Goal: Find specific page/section: Find specific page/section

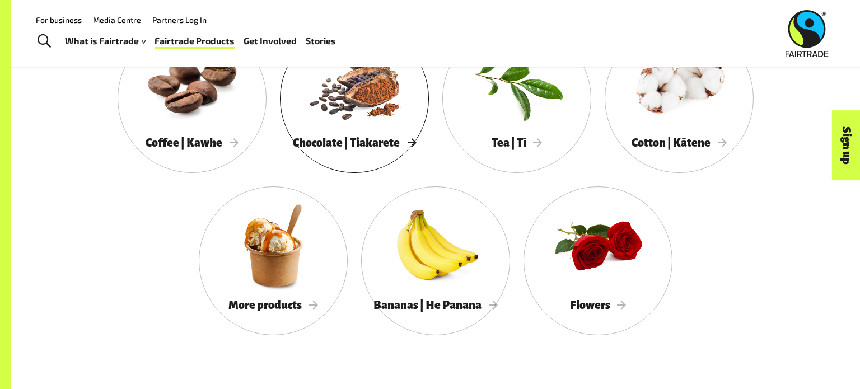
click at [325, 153] on div "Chocolate | Tiakarete" at bounding box center [354, 143] width 149 height 23
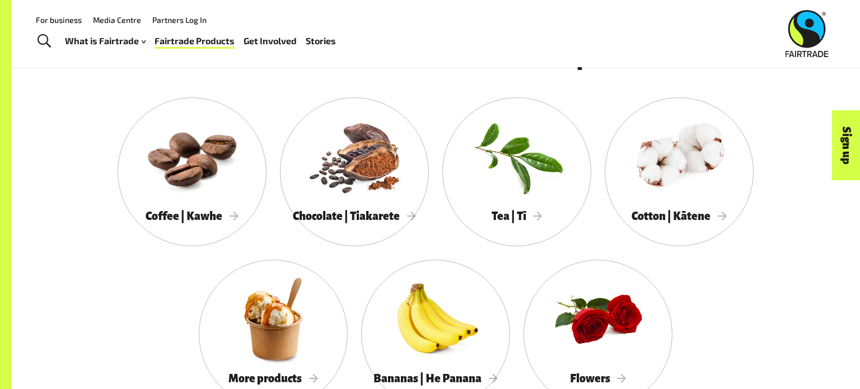
scroll to position [1001, 0]
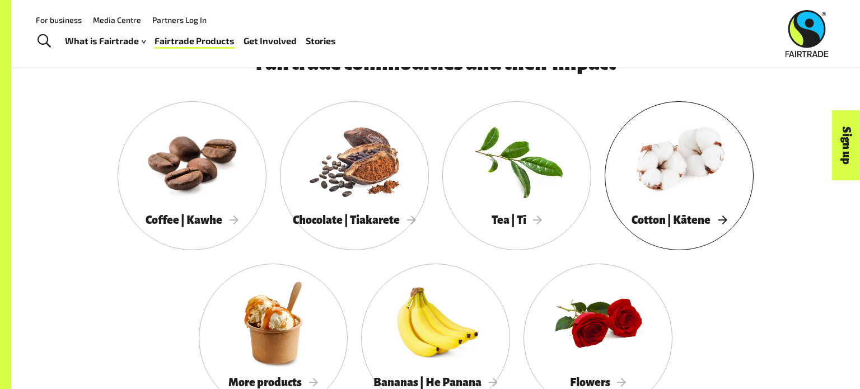
click at [666, 184] on div at bounding box center [679, 160] width 149 height 97
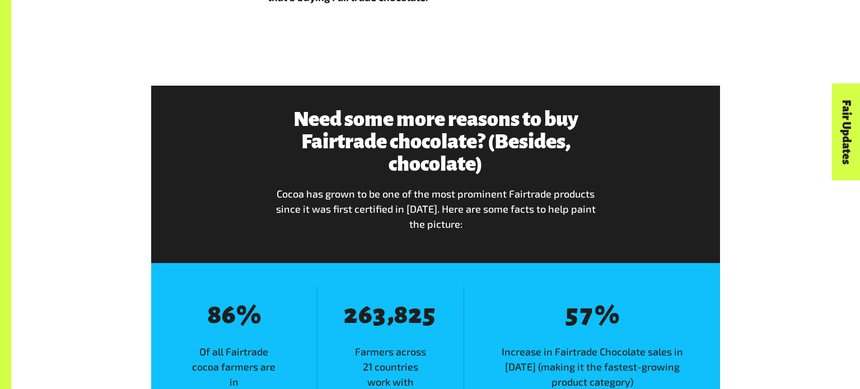
scroll to position [1294, 0]
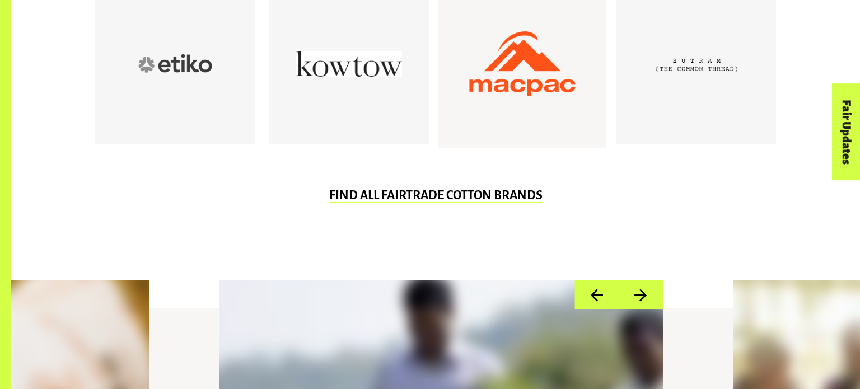
scroll to position [730, 0]
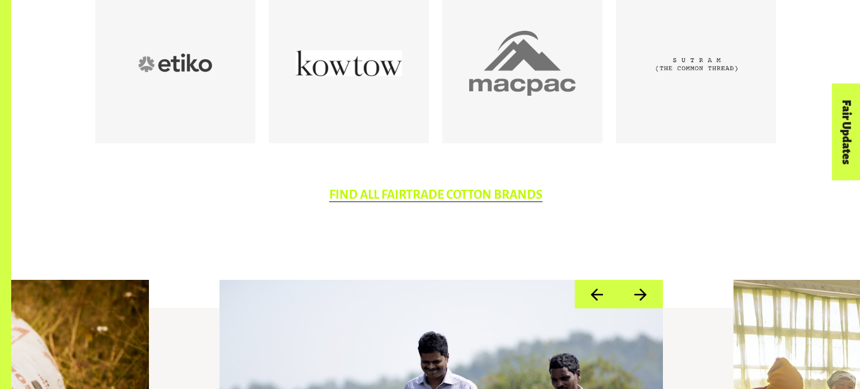
click at [505, 189] on link "FIND ALL FAIRTRADE COTTON BRANDS" at bounding box center [435, 195] width 213 height 14
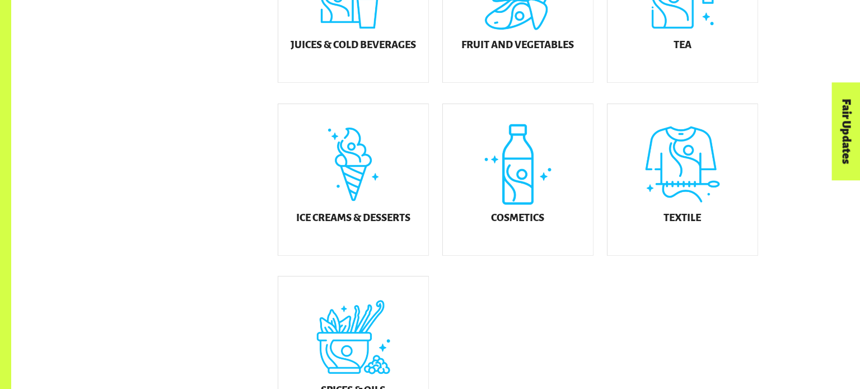
scroll to position [632, 0]
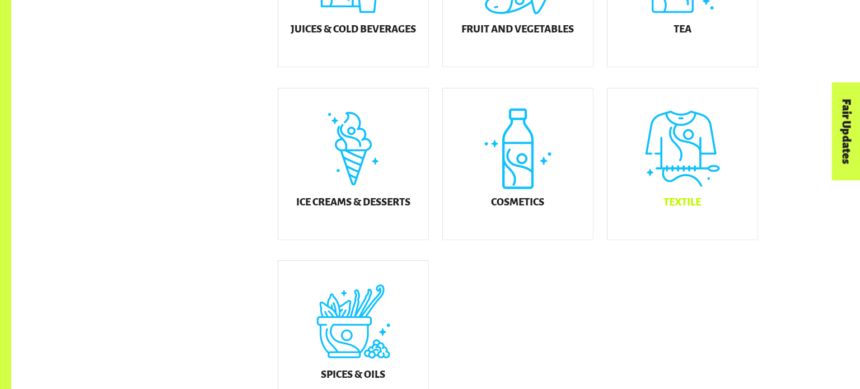
click at [665, 198] on div "Textile" at bounding box center [682, 163] width 150 height 151
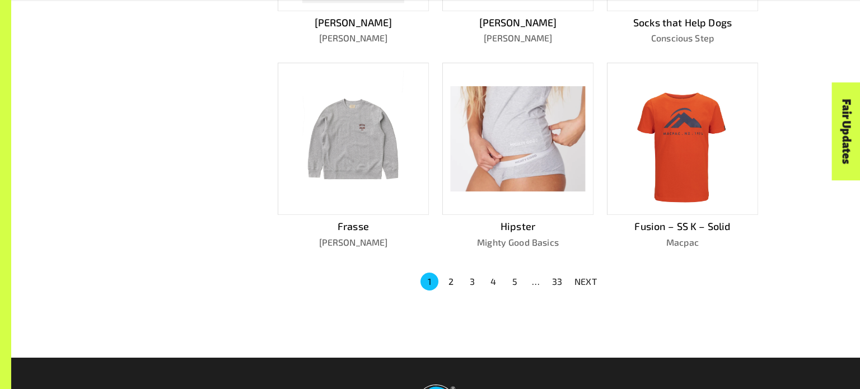
scroll to position [727, 0]
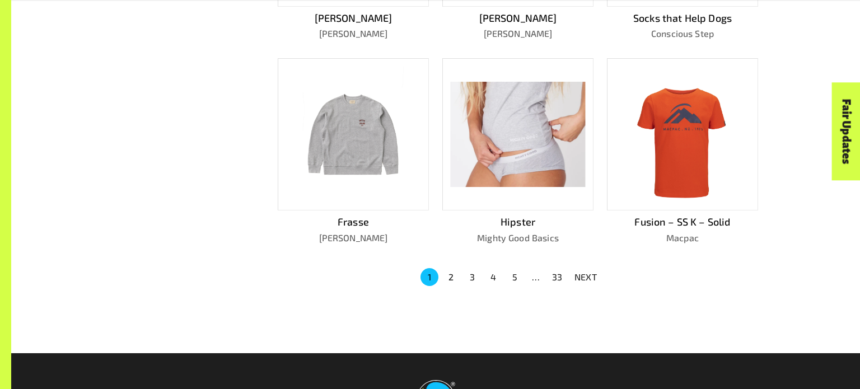
click at [445, 268] on button "2" at bounding box center [451, 277] width 18 height 18
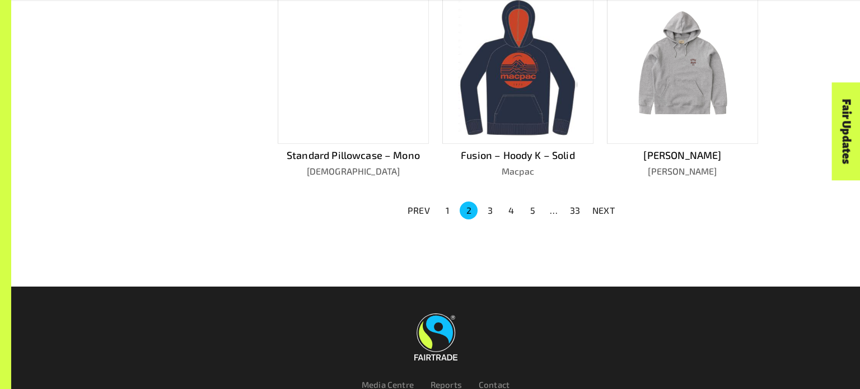
scroll to position [795, 0]
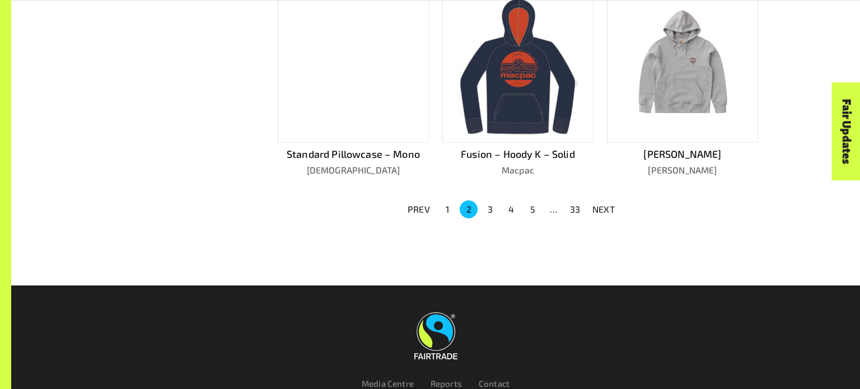
click at [484, 200] on button "3" at bounding box center [490, 209] width 18 height 18
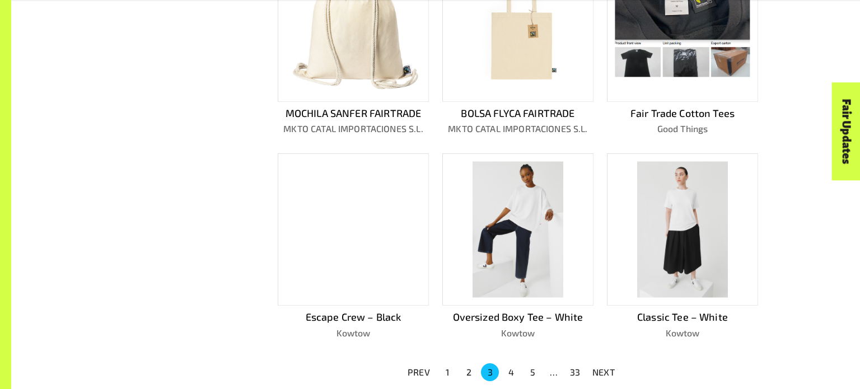
scroll to position [617, 0]
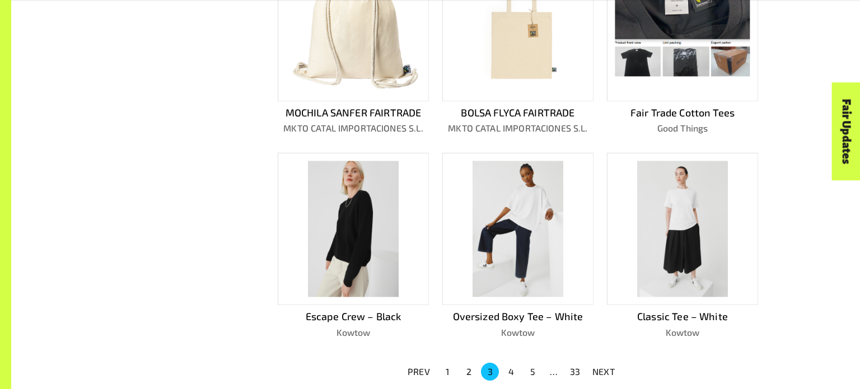
click at [508, 372] on button "4" at bounding box center [511, 372] width 18 height 18
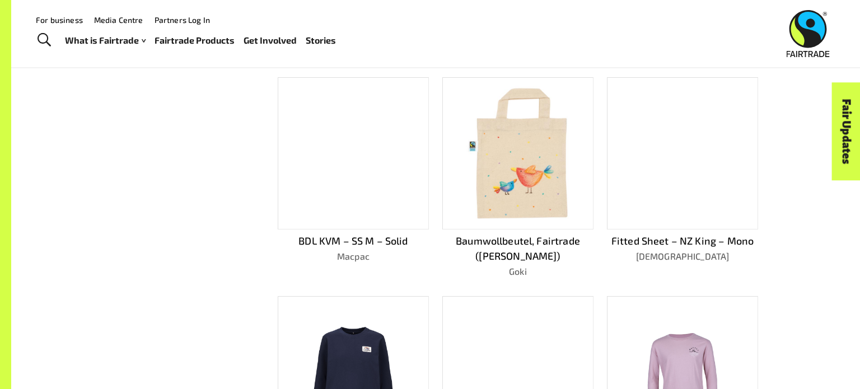
scroll to position [493, 0]
